Goal: Transaction & Acquisition: Purchase product/service

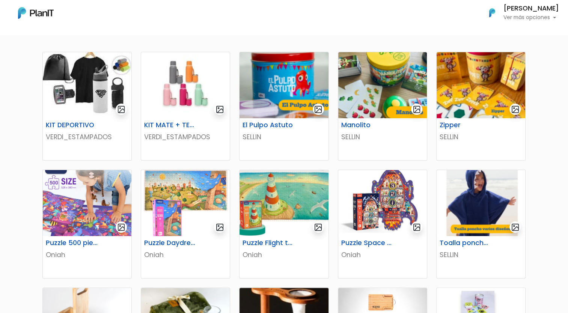
scroll to position [125, 0]
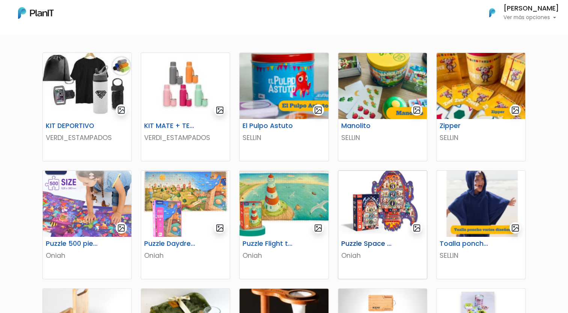
click at [343, 205] on img at bounding box center [382, 204] width 89 height 66
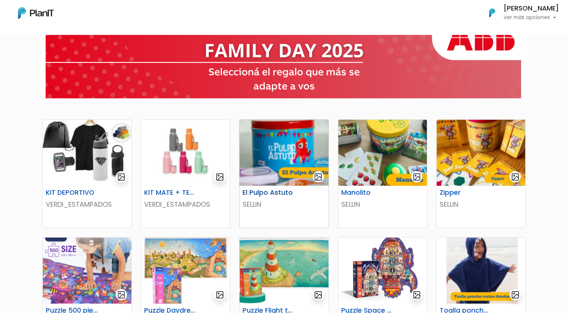
scroll to position [123, 0]
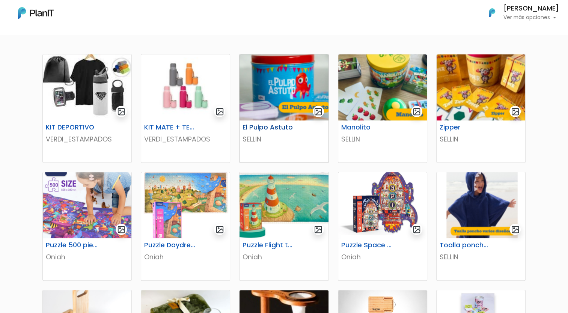
click at [314, 129] on div "El Pulpo Astuto" at bounding box center [284, 129] width 92 height 11
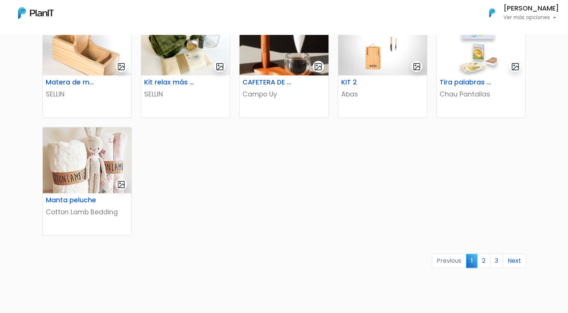
scroll to position [405, 0]
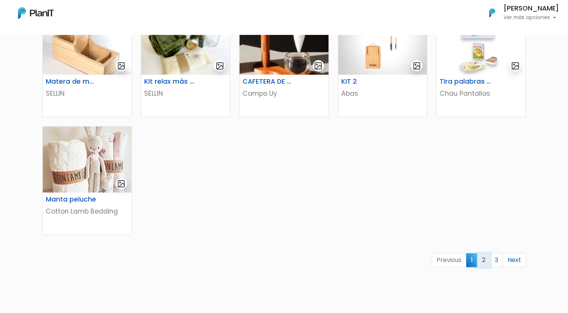
click at [488, 263] on link "2" at bounding box center [483, 260] width 13 height 14
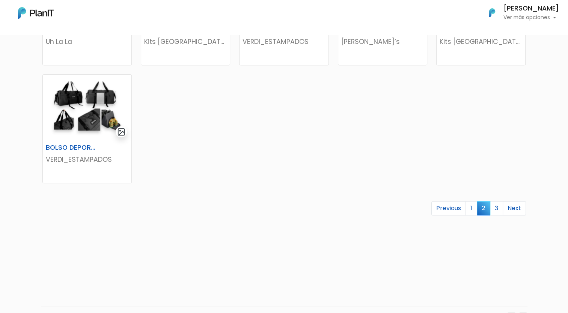
scroll to position [476, 0]
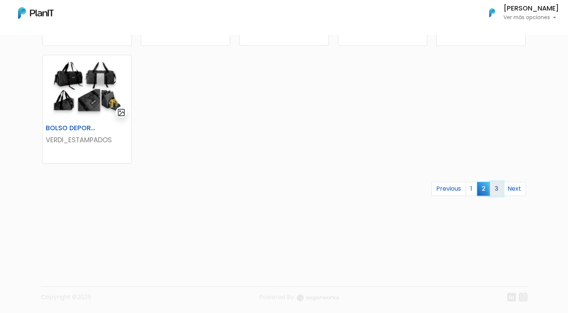
click at [501, 187] on link "3" at bounding box center [496, 189] width 13 height 14
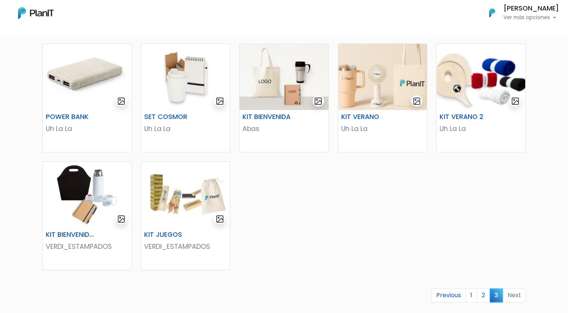
scroll to position [159, 0]
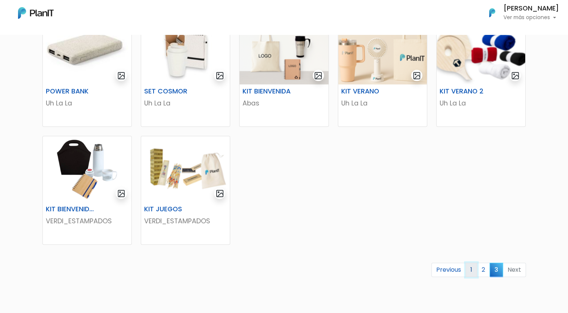
click at [471, 269] on link "1" at bounding box center [472, 270] width 12 height 14
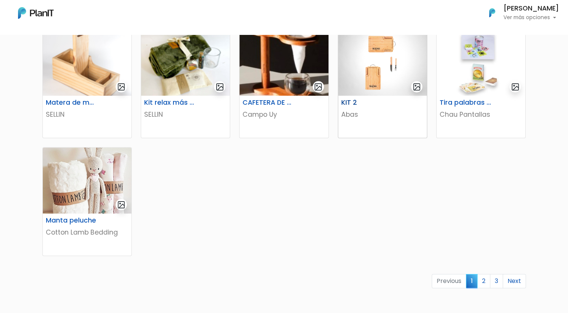
scroll to position [387, 0]
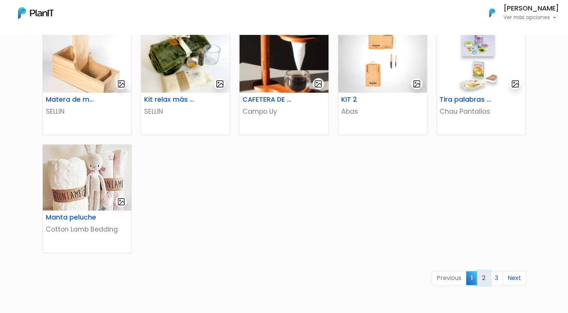
click at [488, 276] on link "2" at bounding box center [483, 278] width 13 height 14
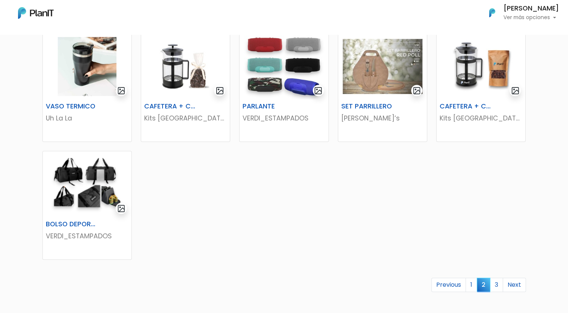
scroll to position [476, 0]
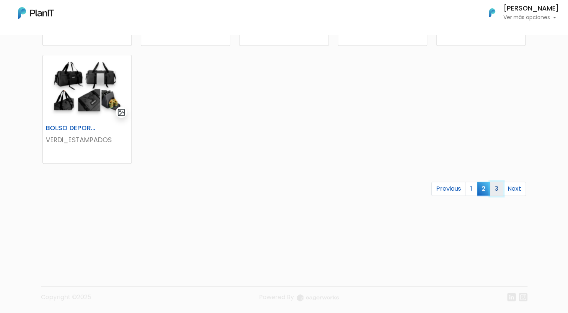
click at [494, 183] on link "3" at bounding box center [496, 189] width 13 height 14
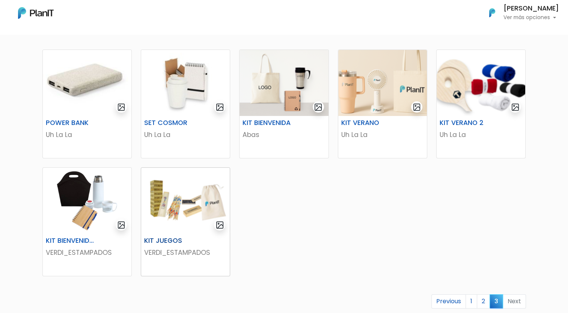
scroll to position [129, 0]
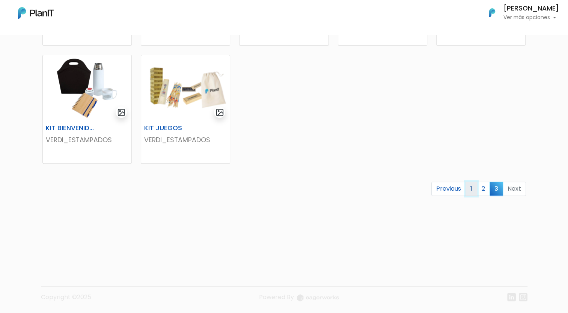
click at [475, 187] on link "1" at bounding box center [472, 189] width 12 height 14
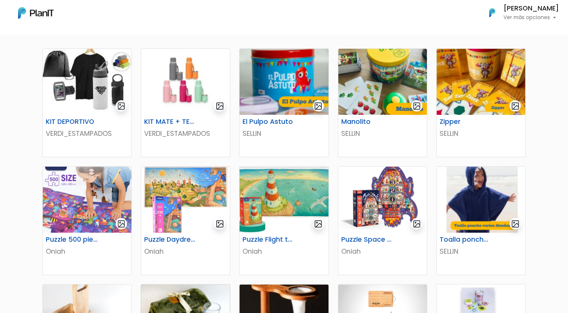
scroll to position [123, 0]
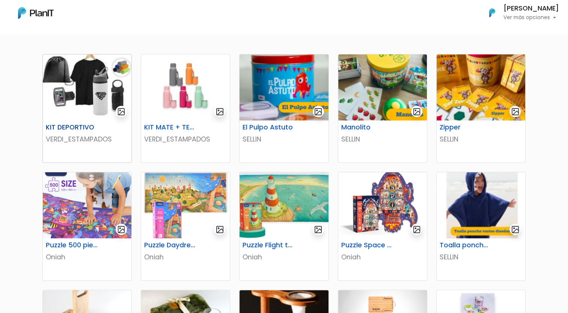
click at [104, 118] on img at bounding box center [87, 87] width 89 height 66
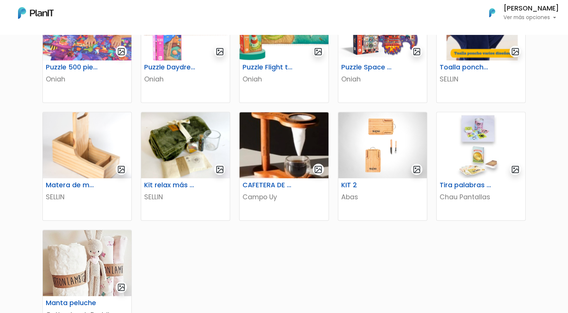
scroll to position [302, 0]
click at [78, 154] on img at bounding box center [87, 145] width 89 height 66
click at [293, 164] on img at bounding box center [284, 145] width 89 height 66
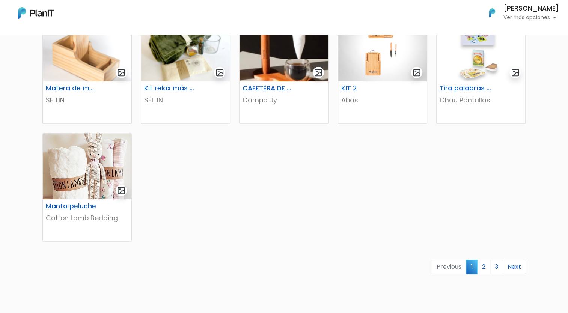
scroll to position [400, 0]
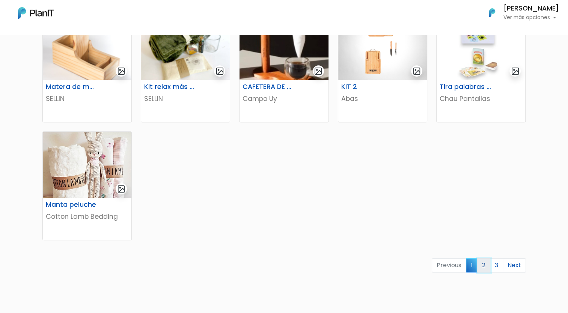
click at [484, 261] on link "2" at bounding box center [483, 265] width 13 height 14
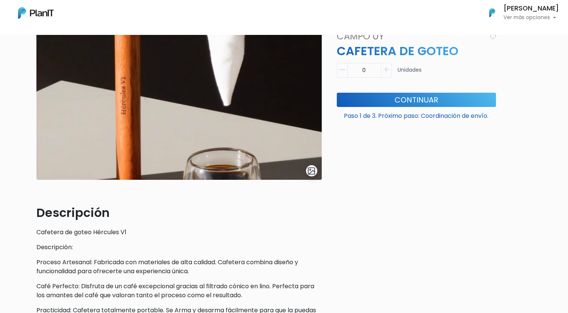
scroll to position [154, 0]
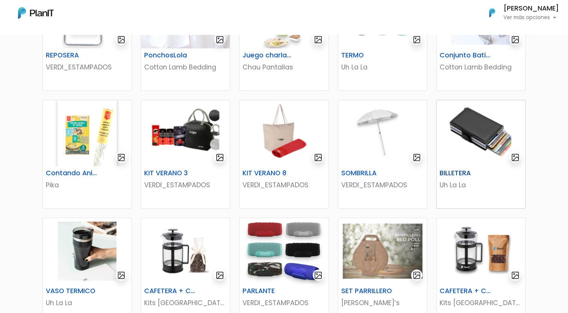
scroll to position [197, 0]
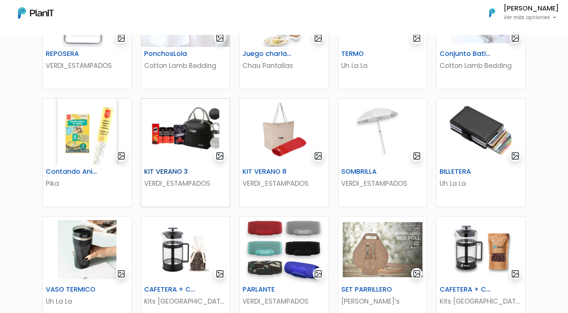
click at [158, 172] on h6 "KIT VERANO 3" at bounding box center [170, 172] width 61 height 8
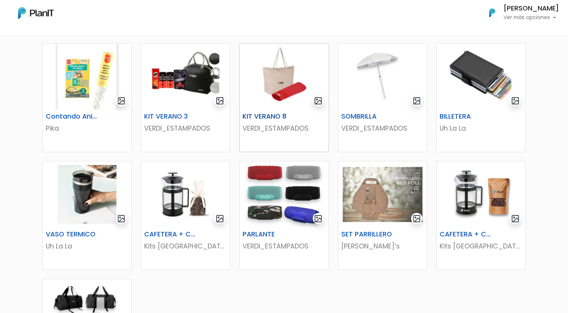
scroll to position [252, 0]
click at [284, 199] on img at bounding box center [284, 194] width 89 height 66
click at [231, 123] on div "KIT VERANO 3 VERDI_ESTAMPADOS" at bounding box center [185, 97] width 98 height 109
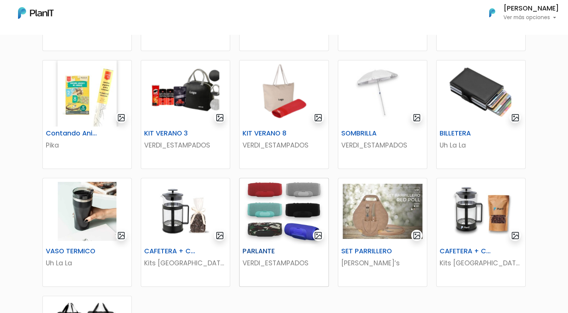
scroll to position [234, 0]
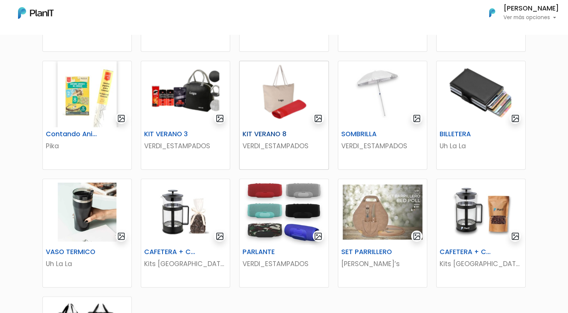
click at [281, 103] on img at bounding box center [284, 94] width 89 height 66
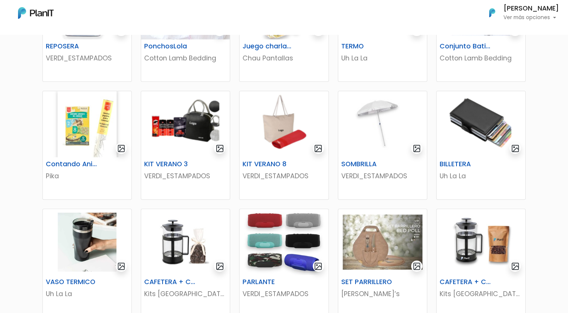
scroll to position [200, 0]
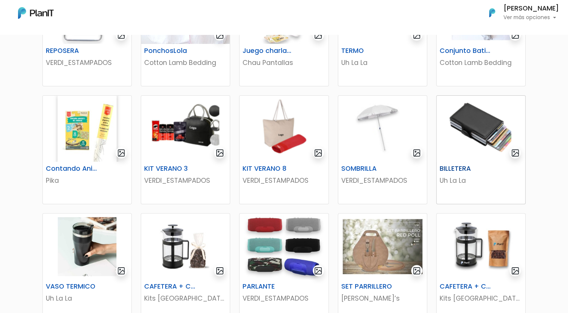
click at [481, 121] on img at bounding box center [481, 129] width 89 height 66
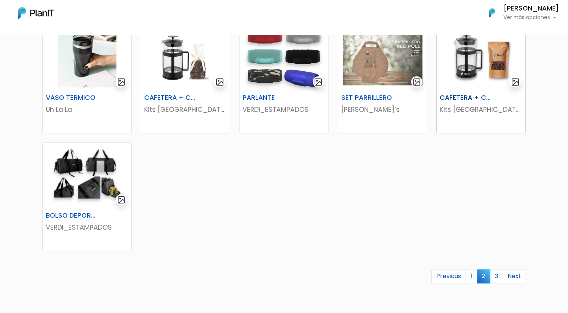
scroll to position [389, 0]
click at [494, 274] on link "3" at bounding box center [496, 276] width 13 height 14
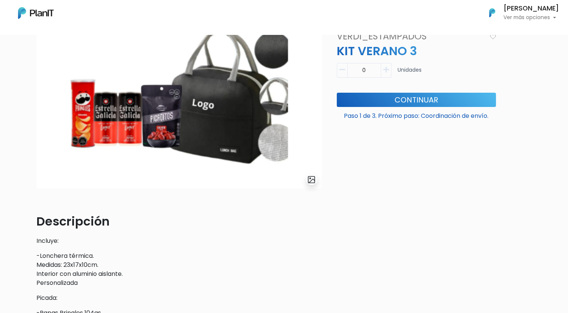
scroll to position [36, 0]
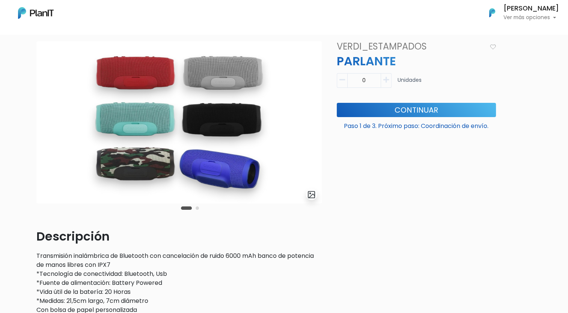
scroll to position [36, 0]
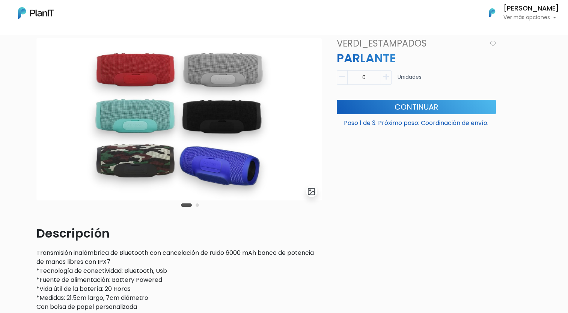
click at [197, 206] on button "Carousel Page 2" at bounding box center [197, 205] width 3 height 3
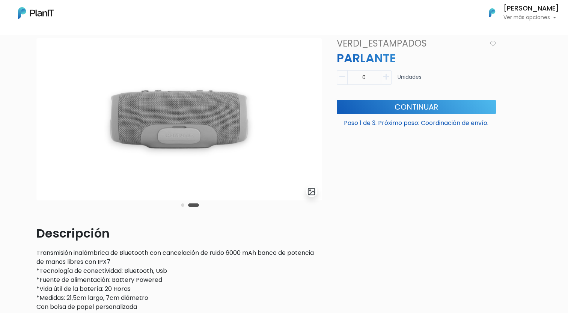
click at [183, 204] on button "Carousel Page 1" at bounding box center [182, 205] width 3 height 3
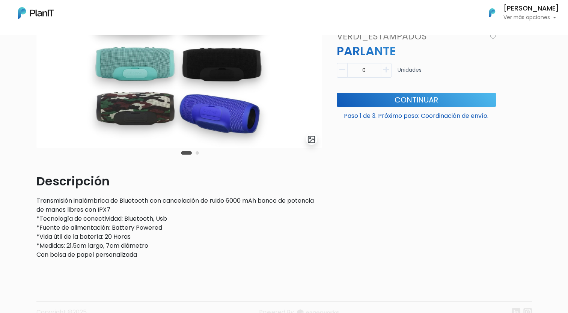
scroll to position [89, 0]
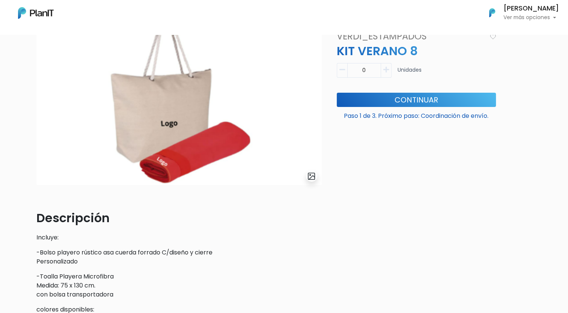
scroll to position [51, 0]
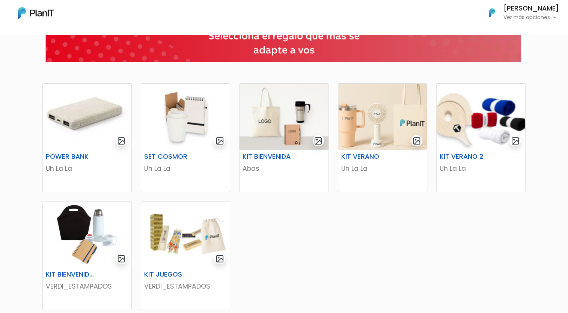
scroll to position [93, 0]
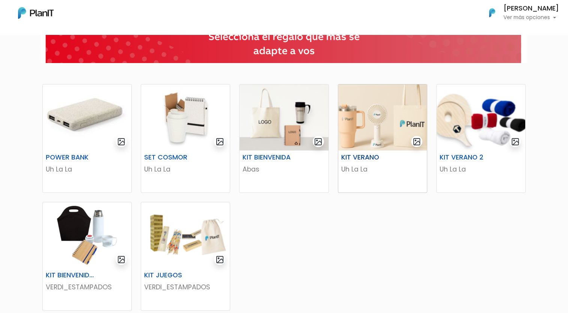
click at [368, 121] on img at bounding box center [382, 118] width 89 height 66
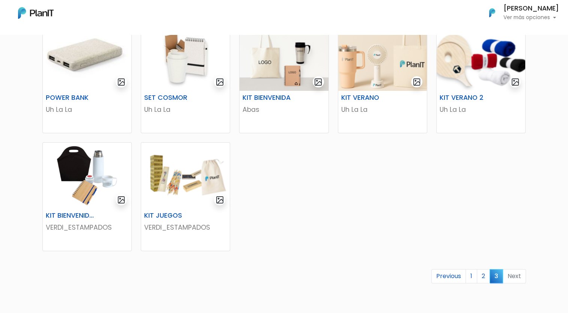
scroll to position [191, 0]
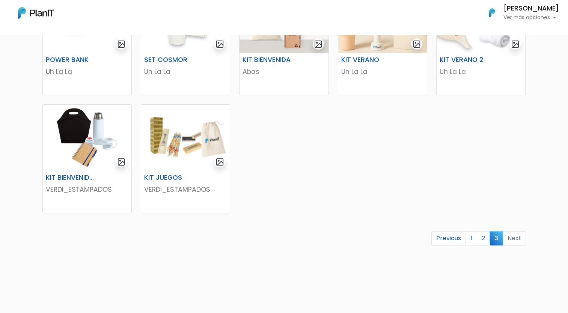
click at [514, 244] on li "Next" at bounding box center [514, 238] width 23 height 15
click at [484, 238] on link "2" at bounding box center [483, 238] width 13 height 14
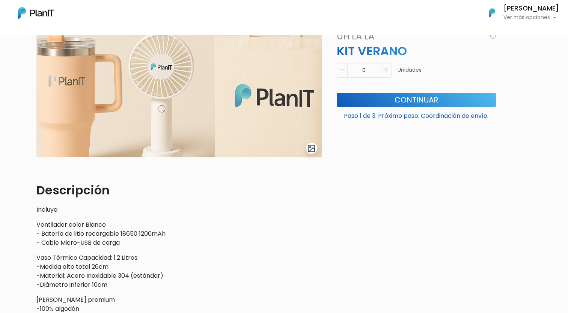
scroll to position [108, 0]
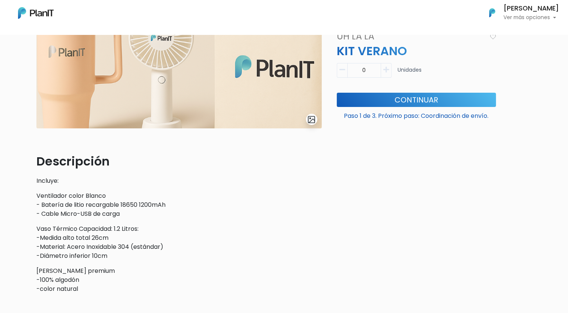
click at [74, 50] on img at bounding box center [178, 47] width 285 height 162
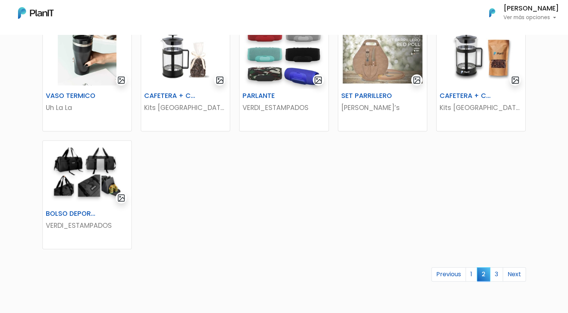
scroll to position [391, 0]
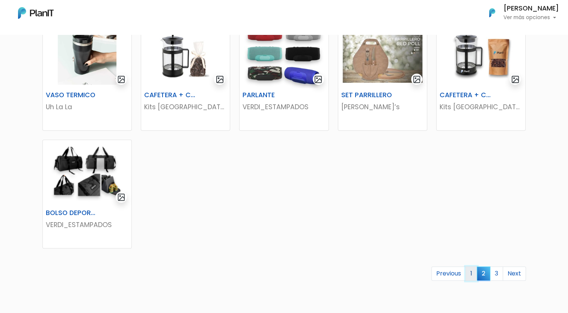
click at [474, 271] on link "1" at bounding box center [472, 274] width 12 height 14
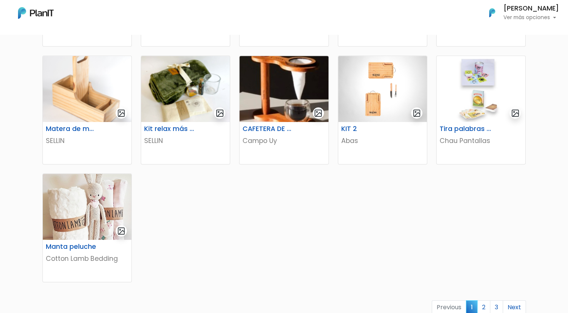
scroll to position [359, 0]
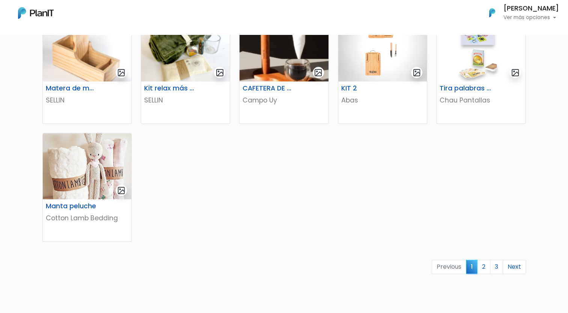
scroll to position [399, 0]
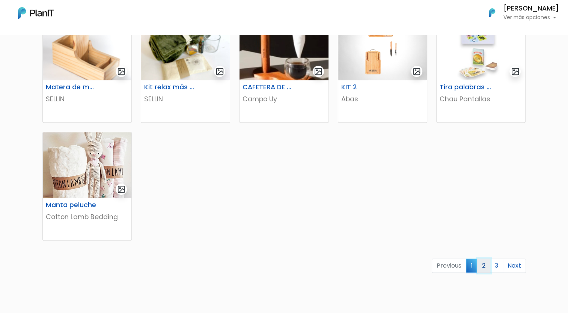
click at [485, 266] on link "2" at bounding box center [483, 266] width 13 height 14
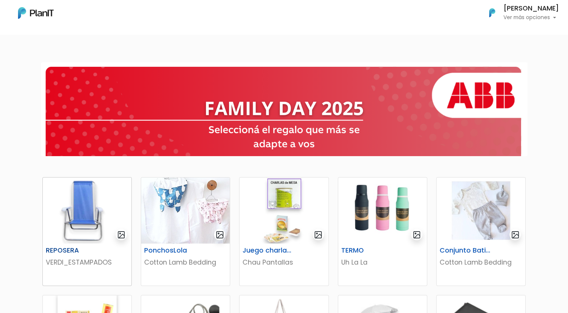
click at [89, 210] on img at bounding box center [87, 211] width 89 height 66
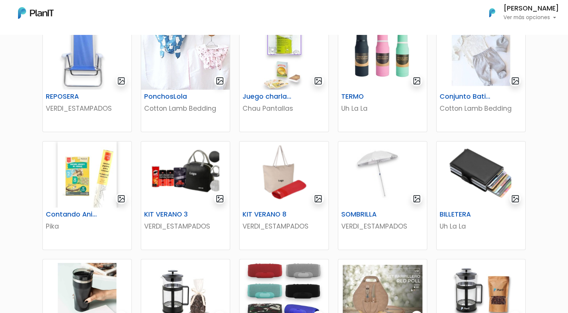
scroll to position [158, 0]
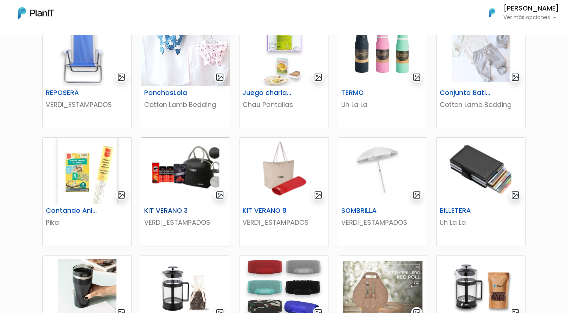
click at [192, 177] on img at bounding box center [185, 171] width 89 height 66
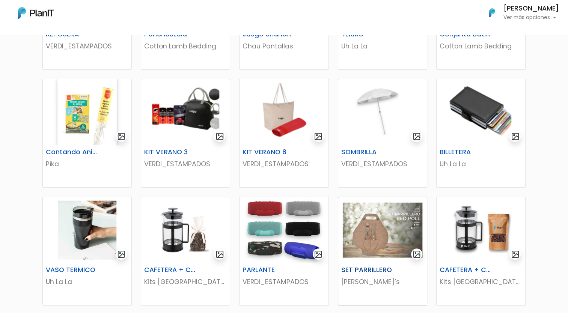
scroll to position [219, 0]
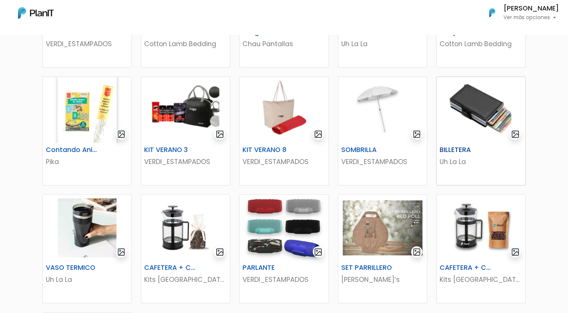
click at [462, 168] on div "BILLETERA Uh La La" at bounding box center [481, 164] width 89 height 42
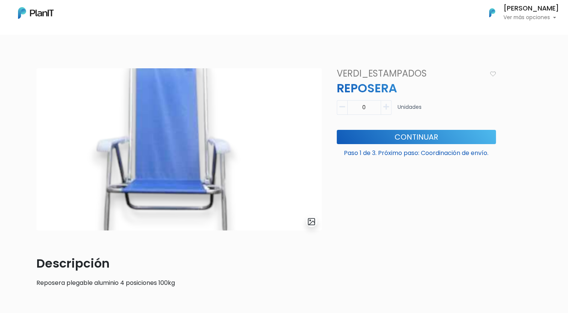
scroll to position [1, 0]
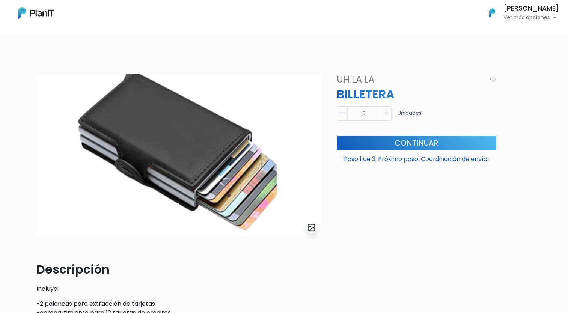
click at [383, 115] on button "button" at bounding box center [386, 113] width 11 height 15
type input "1"
click at [396, 148] on button "Continuar" at bounding box center [416, 143] width 159 height 14
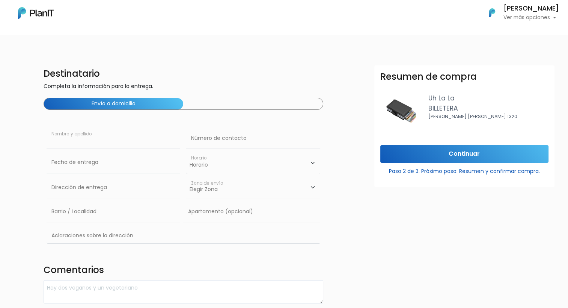
click at [80, 144] on input "text" at bounding box center [114, 138] width 134 height 21
click at [69, 142] on input "text" at bounding box center [114, 138] width 134 height 21
type input "[PERSON_NAME]"
type input "67077048"
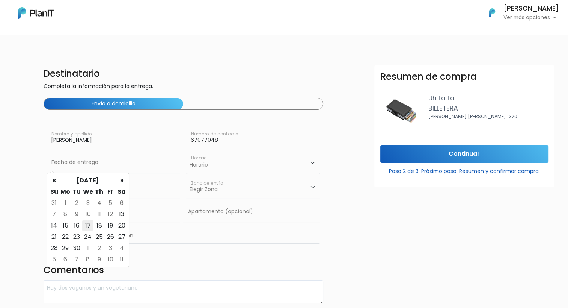
click at [86, 226] on td "17" at bounding box center [87, 225] width 11 height 11
type input "17/09/2025"
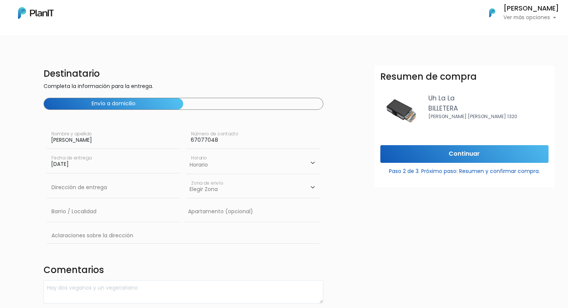
click at [229, 167] on select "Horario 08:00 - 10:00 10:00 - 12:00 14:00 - 16:00 16:00 - 18:00" at bounding box center [253, 163] width 134 height 22
click at [186, 152] on select "Horario 08:00 - 10:00 10:00 - 12:00 14:00 - 16:00 16:00 - 18:00" at bounding box center [253, 163] width 134 height 22
click at [245, 169] on select "Horario 08:00 - 10:00 10:00 - 12:00 14:00 - 16:00 16:00 - 18:00" at bounding box center [253, 163] width 134 height 22
select select "1"
click at [186, 152] on select "Horario 08:00 - 10:00 10:00 - 12:00 14:00 - 16:00 16:00 - 18:00" at bounding box center [253, 163] width 134 height 22
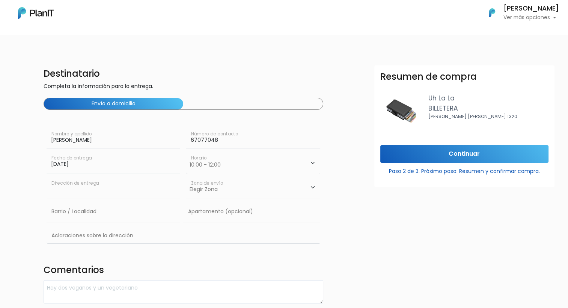
click at [125, 192] on input "text" at bounding box center [114, 187] width 134 height 21
type input "Av. Constituyentes 1891"
click at [218, 195] on select "Elegir Zona Zona américa Oficina Montevideo" at bounding box center [253, 187] width 134 height 21
select select "8"
click at [186, 177] on select "Elegir Zona Zona américa Oficina Montevideo" at bounding box center [253, 187] width 134 height 21
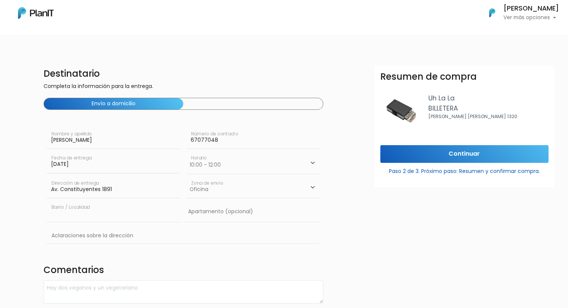
click at [120, 213] on input "text" at bounding box center [114, 211] width 134 height 21
type input "Cordon"
type input "N/A"
type input "A"
type input "Companía ABB"
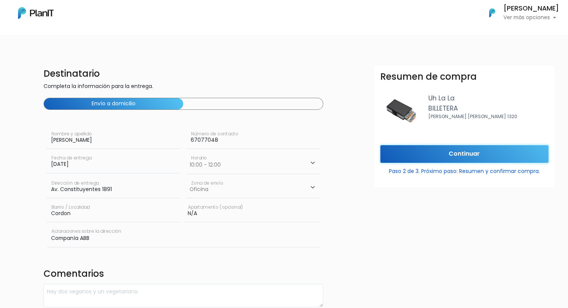
click at [446, 155] on input "Continuar" at bounding box center [464, 154] width 168 height 18
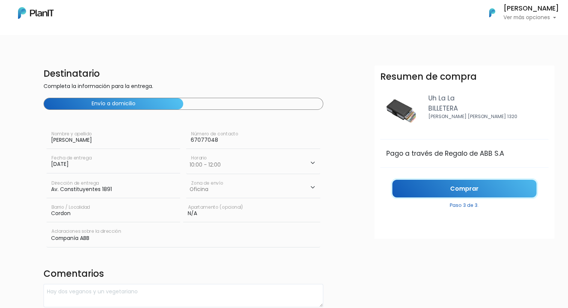
click at [463, 189] on link "Comprar" at bounding box center [464, 189] width 144 height 18
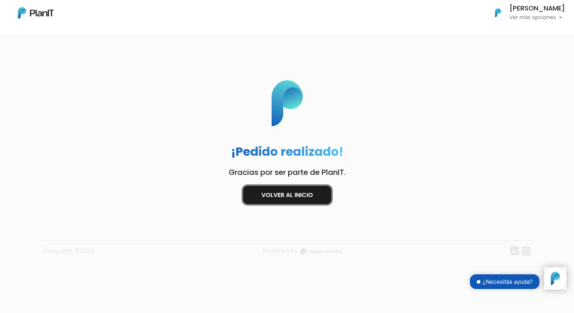
click at [285, 198] on link "Volver al inicio" at bounding box center [287, 195] width 88 height 18
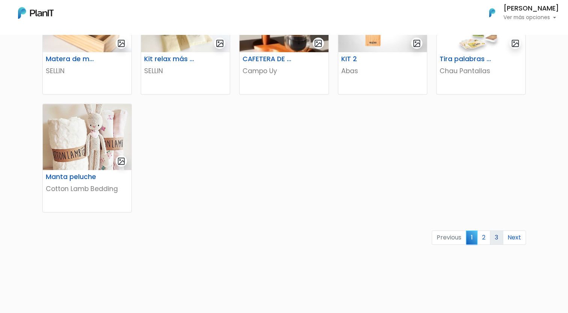
scroll to position [430, 0]
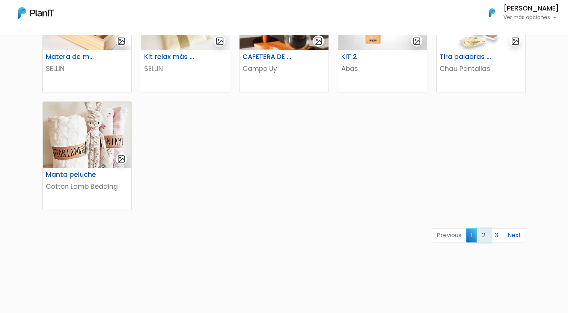
click at [483, 240] on link "2" at bounding box center [483, 235] width 13 height 14
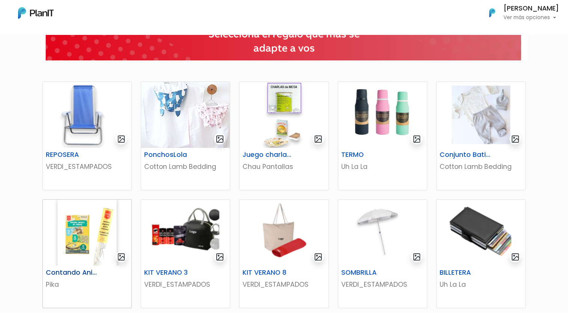
scroll to position [95, 0]
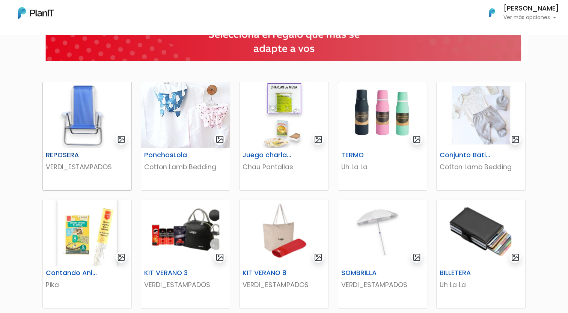
click at [101, 127] on img at bounding box center [87, 115] width 89 height 66
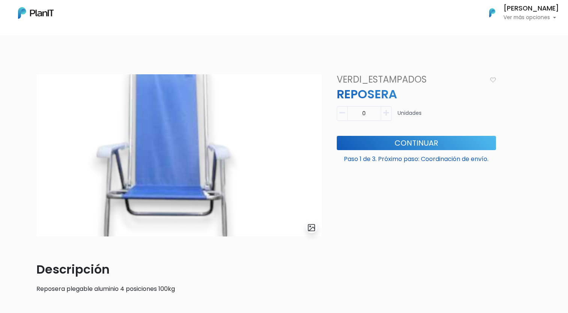
click at [385, 113] on icon "button" at bounding box center [386, 113] width 6 height 7
type input "1"
click at [371, 142] on button "Continuar" at bounding box center [416, 143] width 159 height 14
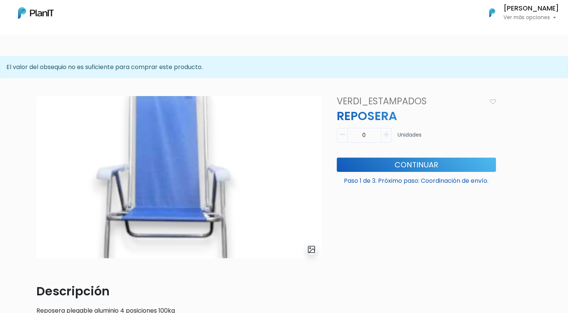
click at [389, 134] on button "button" at bounding box center [386, 135] width 11 height 15
type input "1"
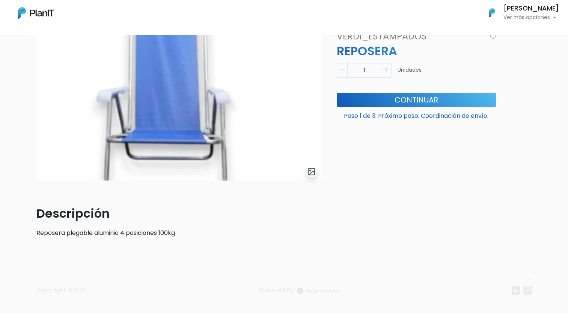
scroll to position [79, 0]
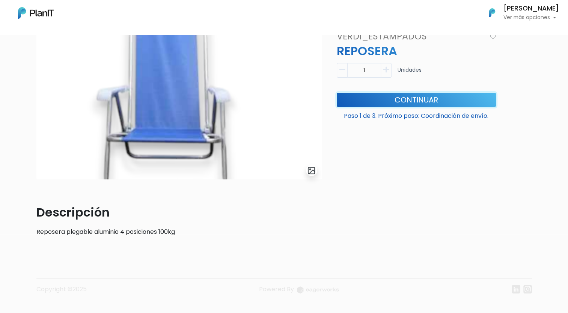
click at [412, 100] on button "Continuar" at bounding box center [416, 100] width 159 height 14
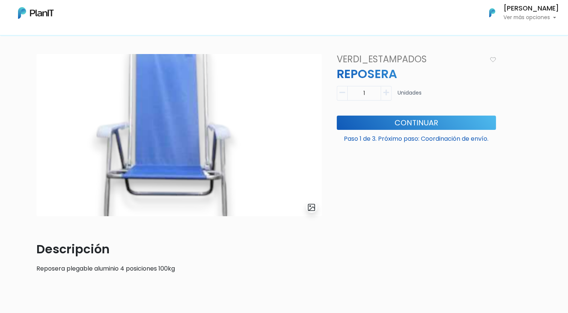
scroll to position [47, 0]
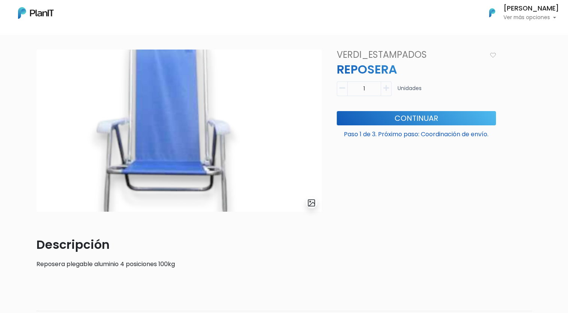
click at [340, 87] on icon "button" at bounding box center [343, 88] width 6 height 7
type input "0"
click at [373, 122] on button "Continuar" at bounding box center [416, 118] width 159 height 14
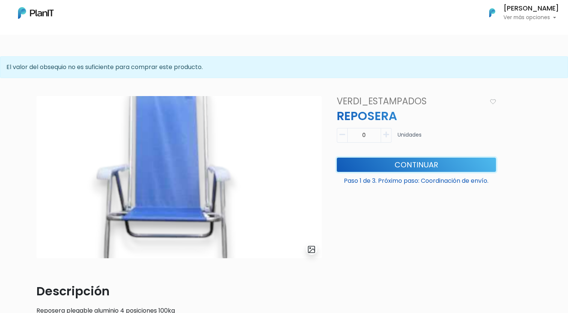
scroll to position [0, 0]
click at [530, 19] on p "Ver más opciones" at bounding box center [532, 17] width 56 height 5
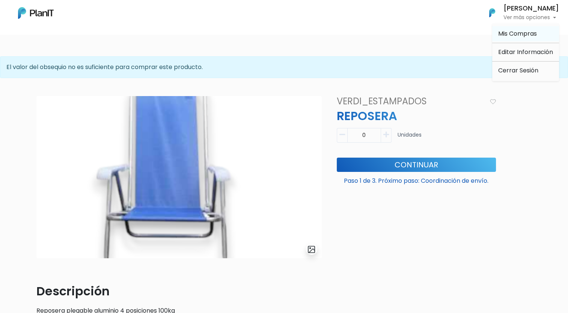
click at [513, 38] on span "Mis Compras" at bounding box center [517, 33] width 39 height 9
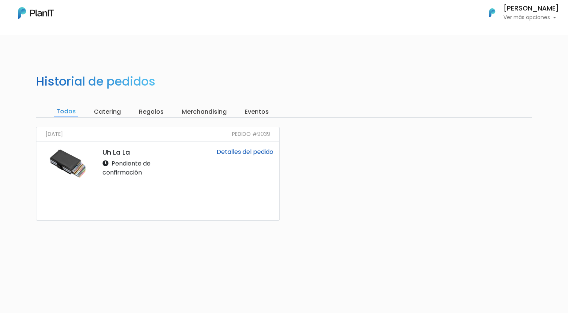
click at [144, 115] on input "Regalos" at bounding box center [151, 112] width 29 height 11
click at [69, 115] on input "Todos" at bounding box center [65, 112] width 23 height 11
click at [35, 13] on img at bounding box center [36, 13] width 36 height 12
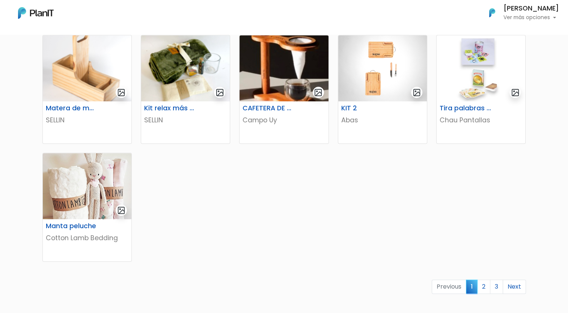
scroll to position [384, 0]
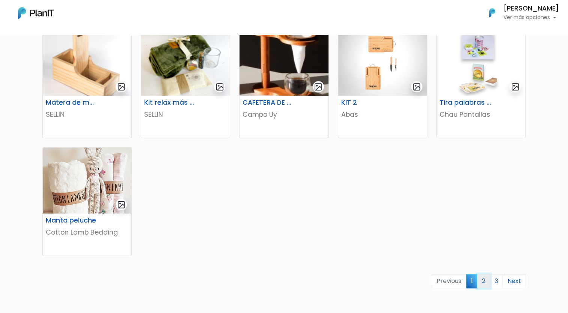
click at [487, 279] on link "2" at bounding box center [483, 281] width 13 height 14
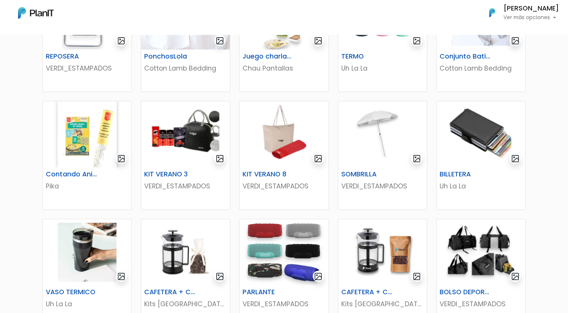
scroll to position [195, 0]
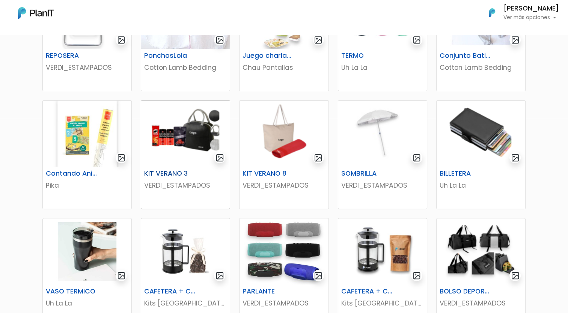
click at [193, 139] on img at bounding box center [185, 134] width 89 height 66
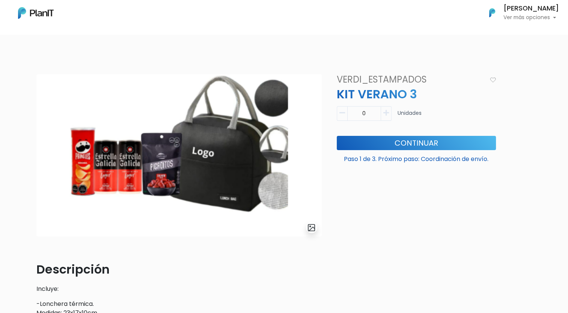
click at [383, 115] on icon "button" at bounding box center [386, 113] width 6 height 7
type input "1"
click at [390, 140] on button "Continuar" at bounding box center [416, 143] width 159 height 14
